Goal: Understand process/instructions: Learn how to perform a task or action

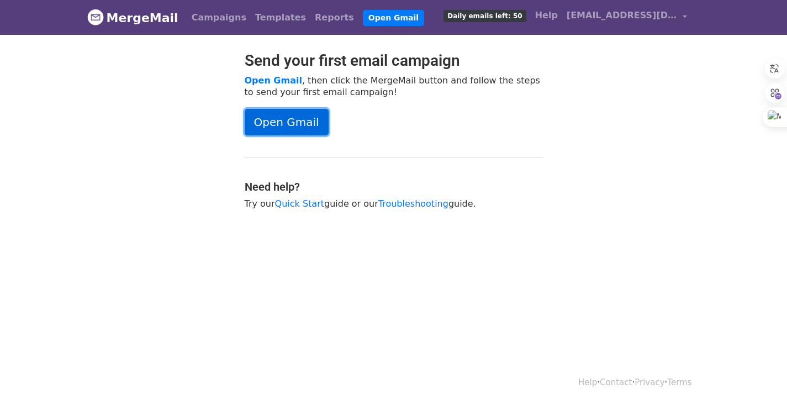
drag, startPoint x: 0, startPoint y: 0, endPoint x: 300, endPoint y: 117, distance: 321.9
click at [300, 117] on link "Open Gmail" at bounding box center [287, 122] width 84 height 27
click at [308, 120] on link "Open Gmail" at bounding box center [287, 122] width 84 height 27
click at [315, 119] on link "Open Gmail" at bounding box center [287, 122] width 84 height 27
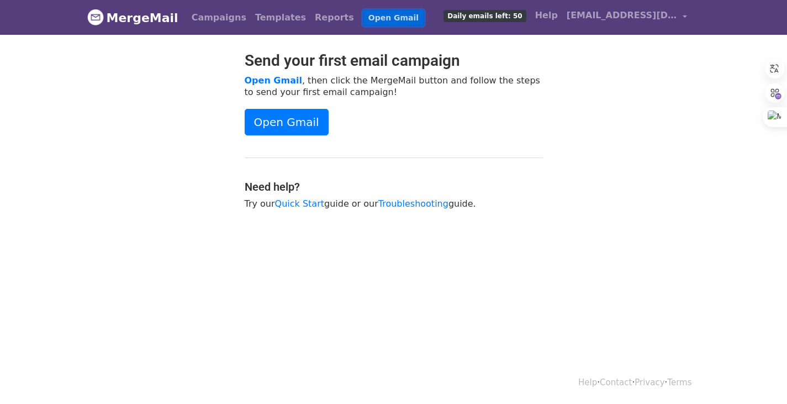
click at [382, 18] on link "Open Gmail" at bounding box center [393, 18] width 61 height 16
click at [665, 17] on span "[EMAIL_ADDRESS][DOMAIN_NAME]" at bounding box center [622, 15] width 111 height 13
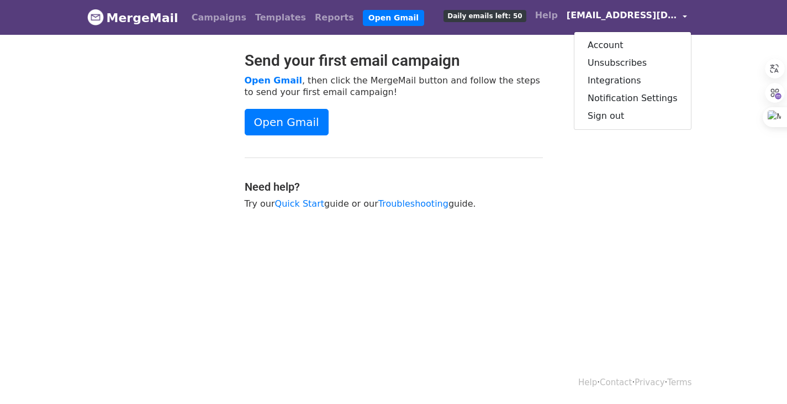
click at [388, 115] on div "Open Gmail" at bounding box center [394, 122] width 298 height 27
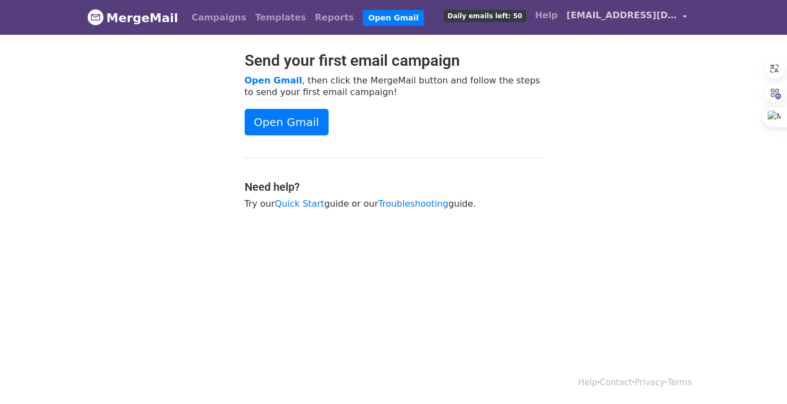
click at [647, 16] on span "[EMAIL_ADDRESS][DOMAIN_NAME]" at bounding box center [622, 15] width 111 height 13
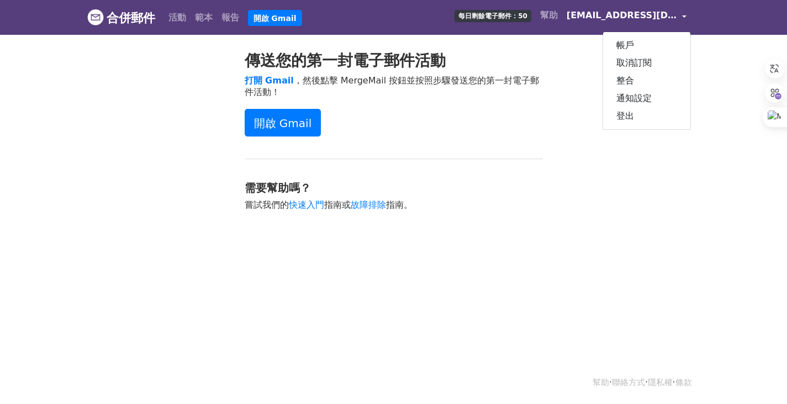
click at [546, 160] on div "傳送您的第一封電子郵件活動 打開 Gmail ，然後點擊 MergeMail 按鈕並按照步驟發送您的第一封電子郵件活動！ 開啟 Gmail 需要幫助嗎？ 嘗試…" at bounding box center [393, 136] width 315 height 170
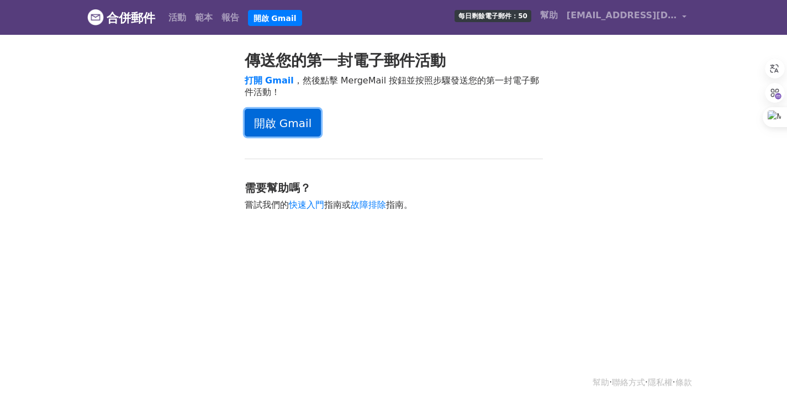
click at [258, 113] on link "開啟 Gmail" at bounding box center [283, 123] width 77 height 28
click at [497, 17] on font "每日剩餘電子郵件：50" at bounding box center [493, 16] width 69 height 8
